Goal: Find specific page/section: Find specific page/section

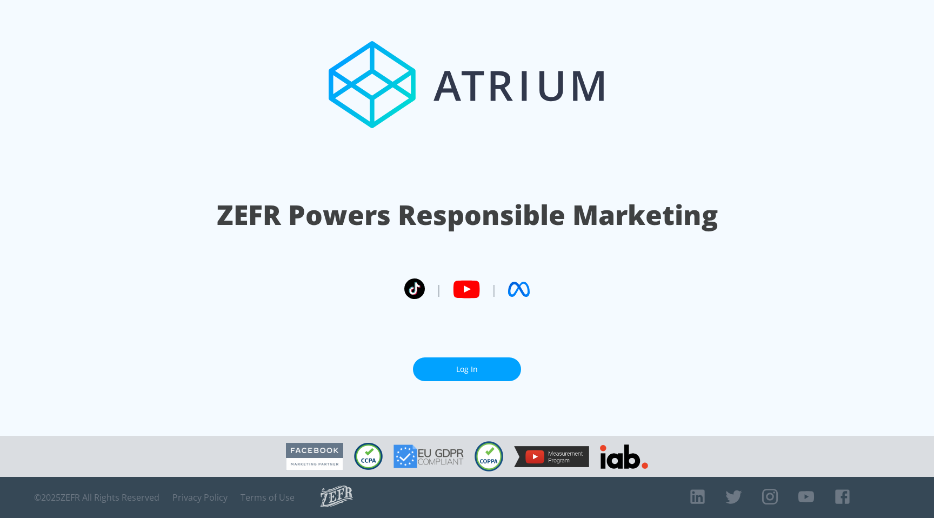
click at [433, 376] on link "Log In" at bounding box center [467, 369] width 108 height 24
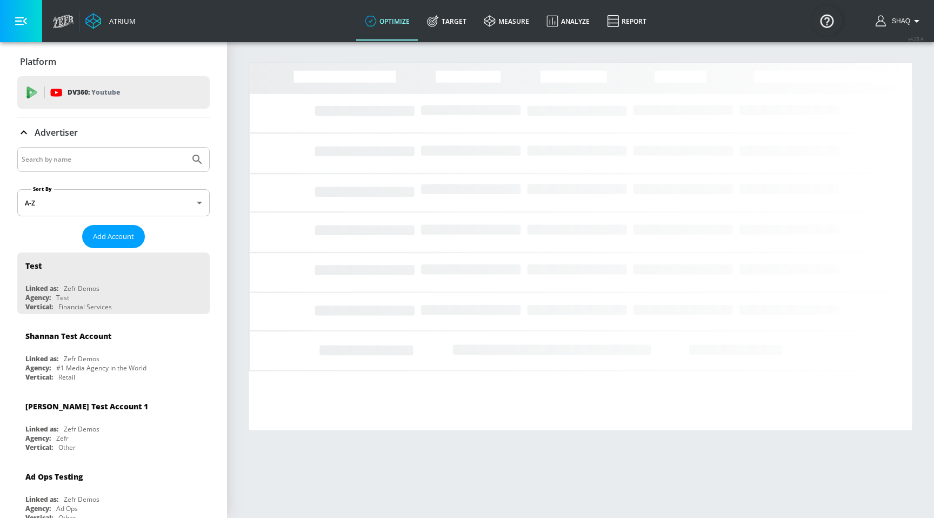
click at [72, 156] on input "Search by name" at bounding box center [104, 159] width 164 height 14
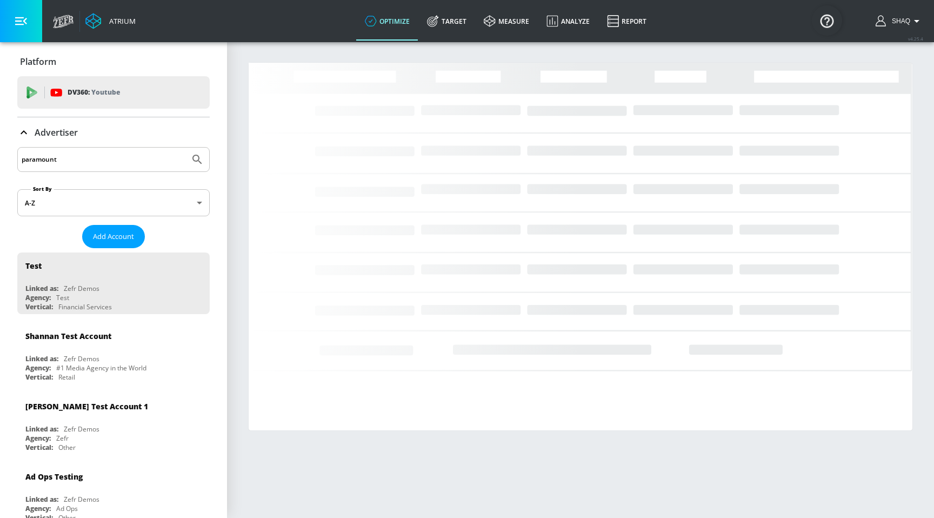
type input "paramount"
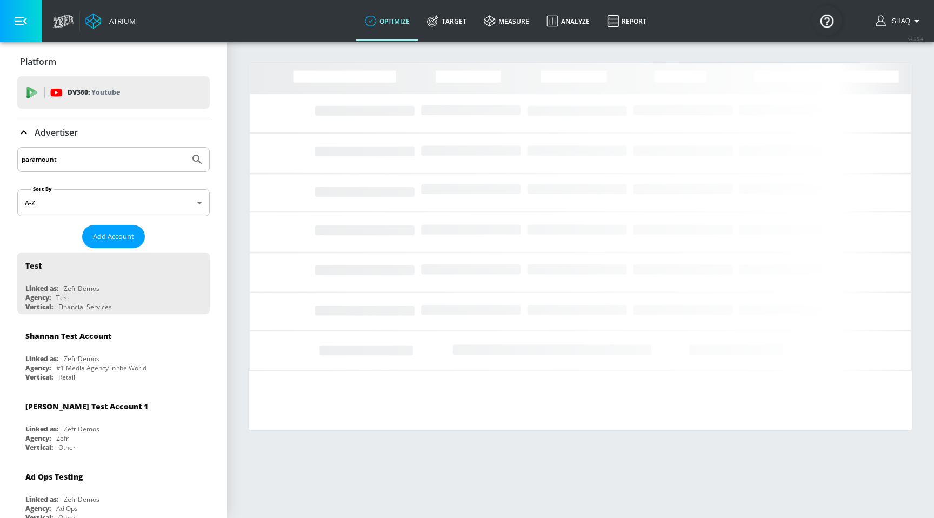
click at [185, 147] on button "Submit Search" at bounding box center [197, 159] width 24 height 24
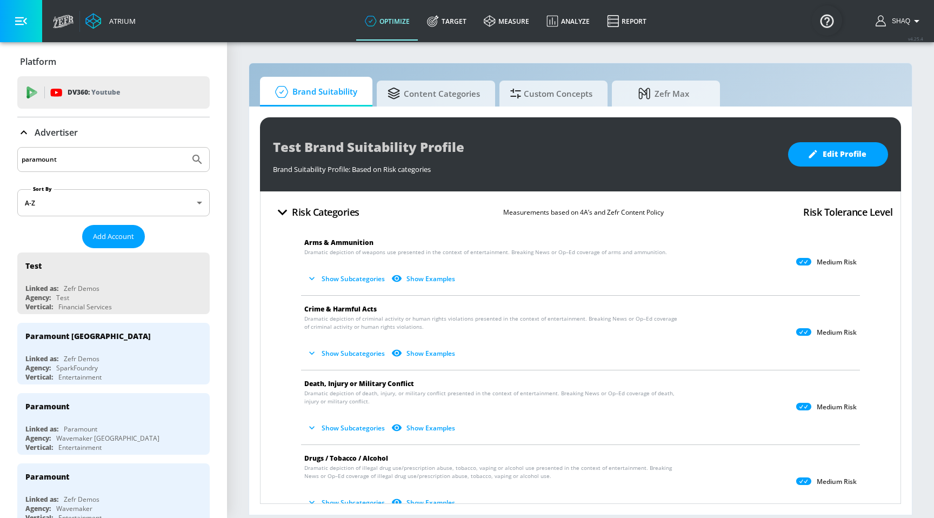
click at [123, 162] on input "paramount" at bounding box center [104, 159] width 164 height 14
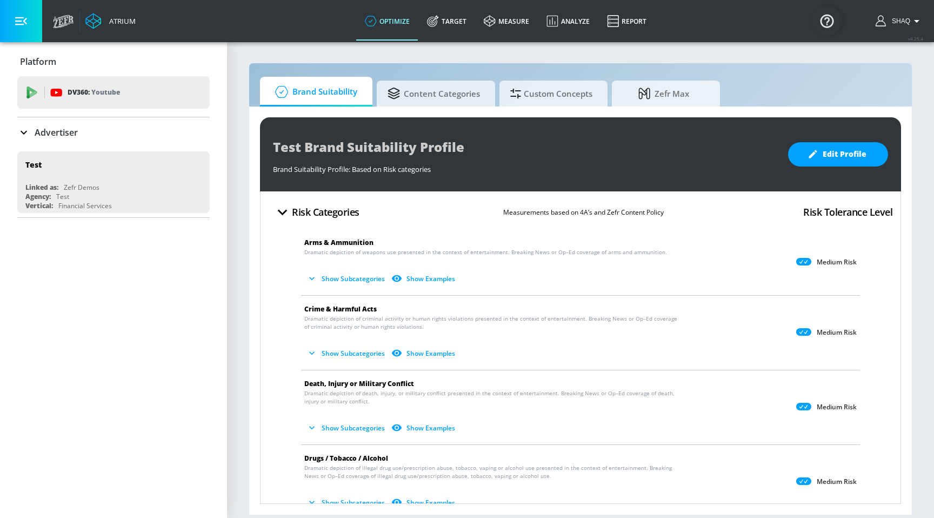
click at [776, 89] on div "Brand Suitability Content Categories Custom Concepts Zefr Max" at bounding box center [580, 92] width 641 height 30
click at [63, 137] on p "Advertiser" at bounding box center [56, 132] width 43 height 12
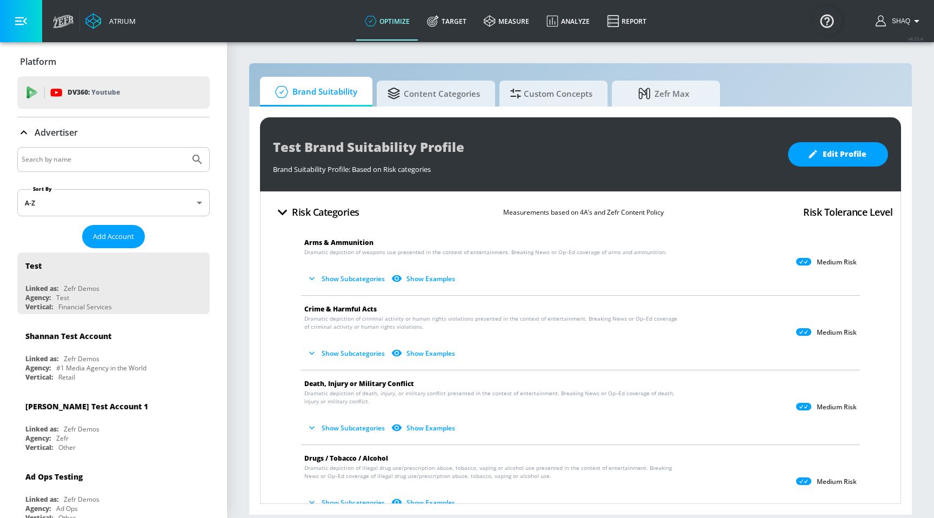
click at [89, 163] on input "Search by name" at bounding box center [104, 159] width 164 height 14
type input "paramount"
click at [185, 147] on button "Submit Search" at bounding box center [197, 159] width 24 height 24
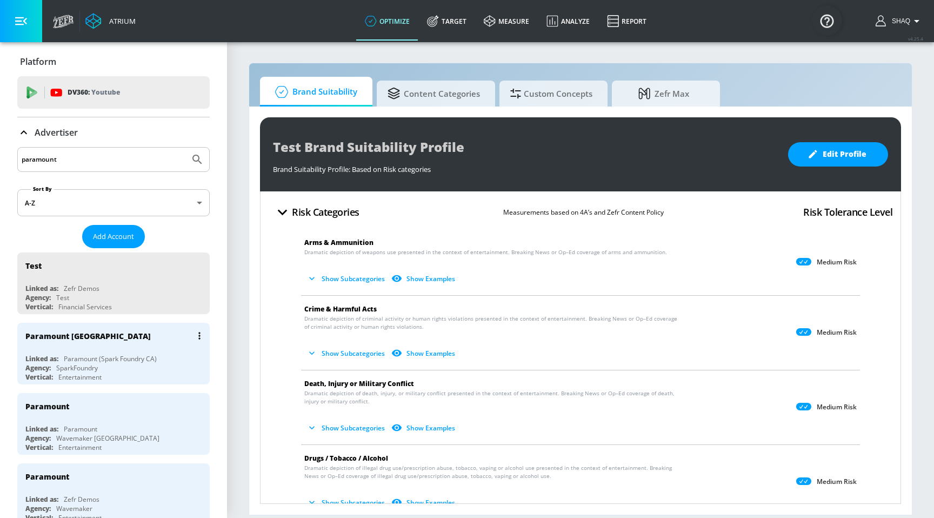
click at [104, 340] on div "Paramount [GEOGRAPHIC_DATA]" at bounding box center [116, 336] width 182 height 26
